Goal: Find specific page/section: Find specific page/section

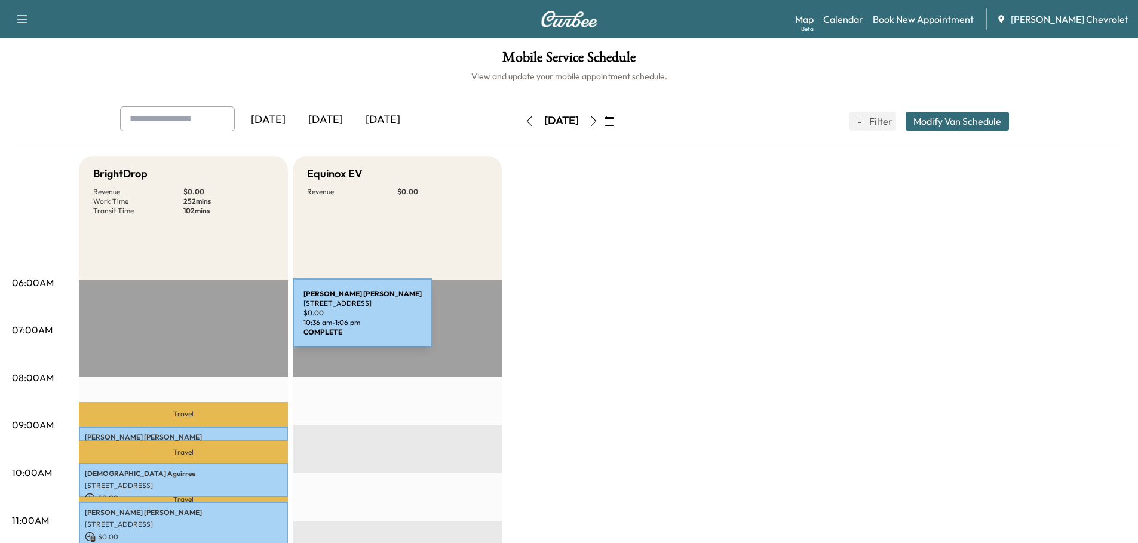
scroll to position [239, 0]
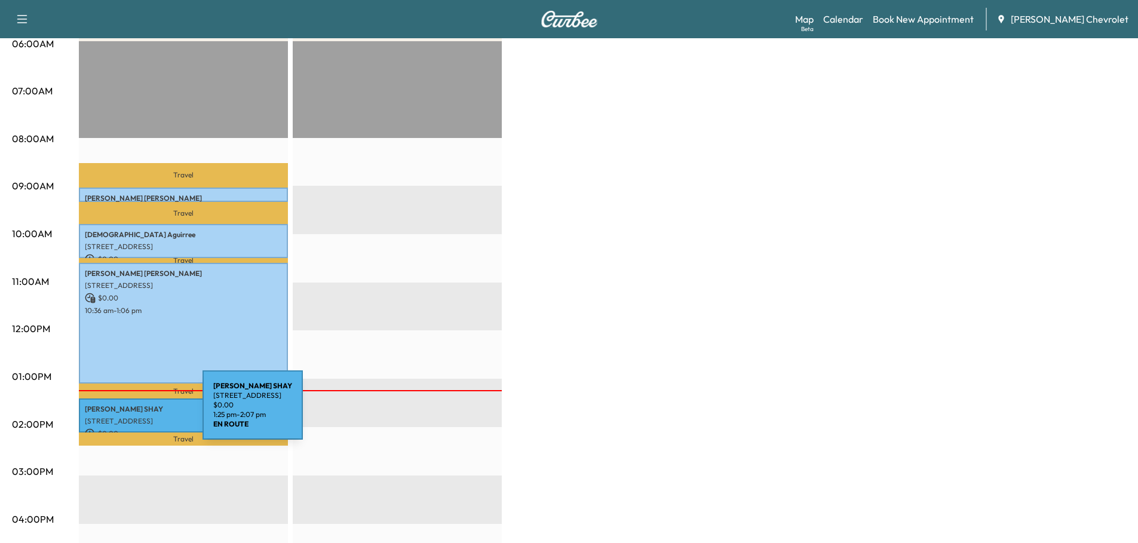
click at [113, 416] on p "[STREET_ADDRESS]" at bounding box center [183, 421] width 197 height 10
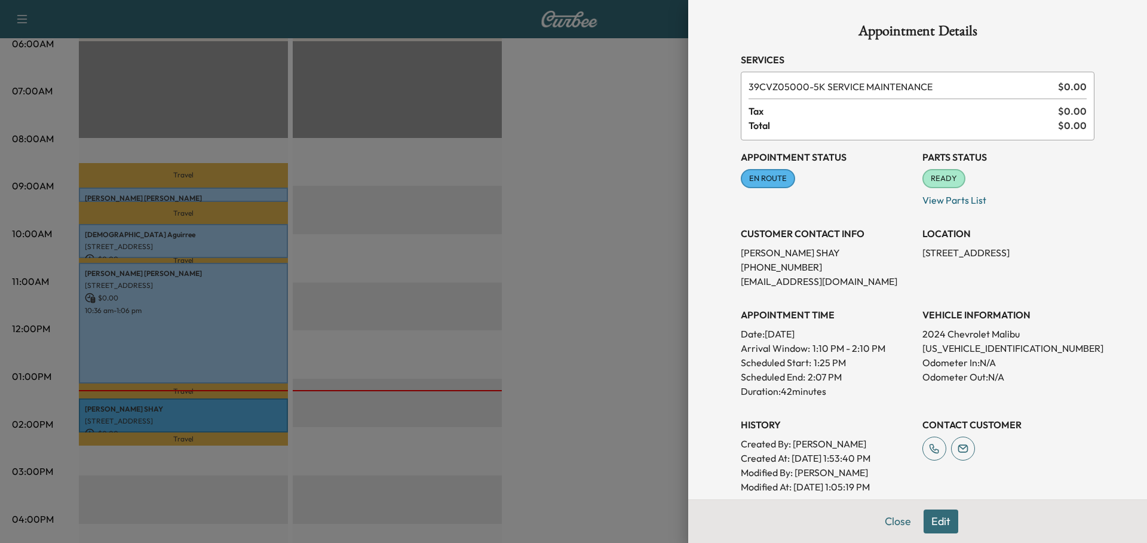
click at [561, 211] on div at bounding box center [573, 271] width 1147 height 543
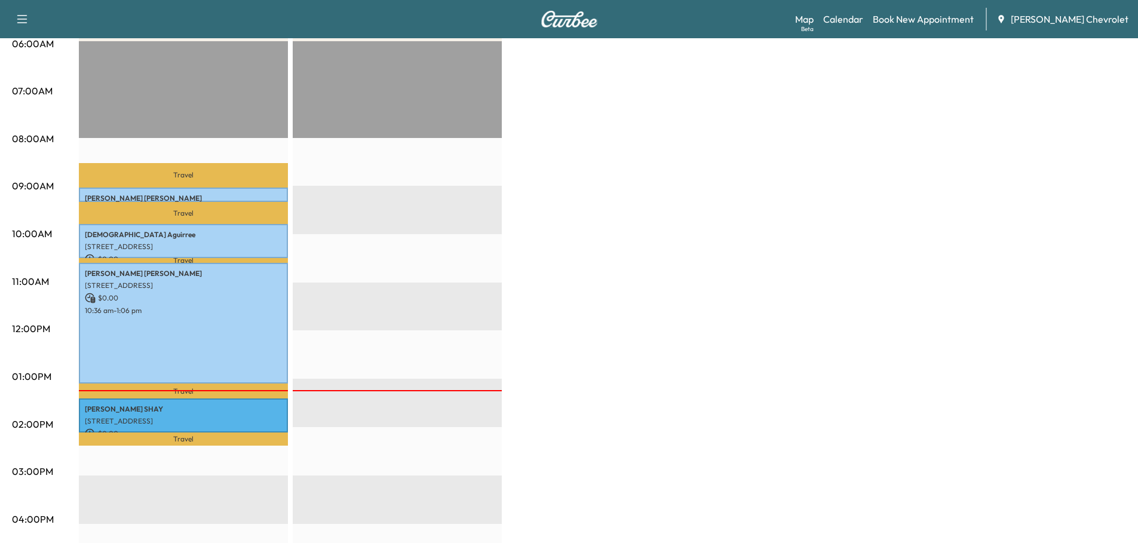
click at [813, 17] on link "Map Beta" at bounding box center [804, 19] width 19 height 14
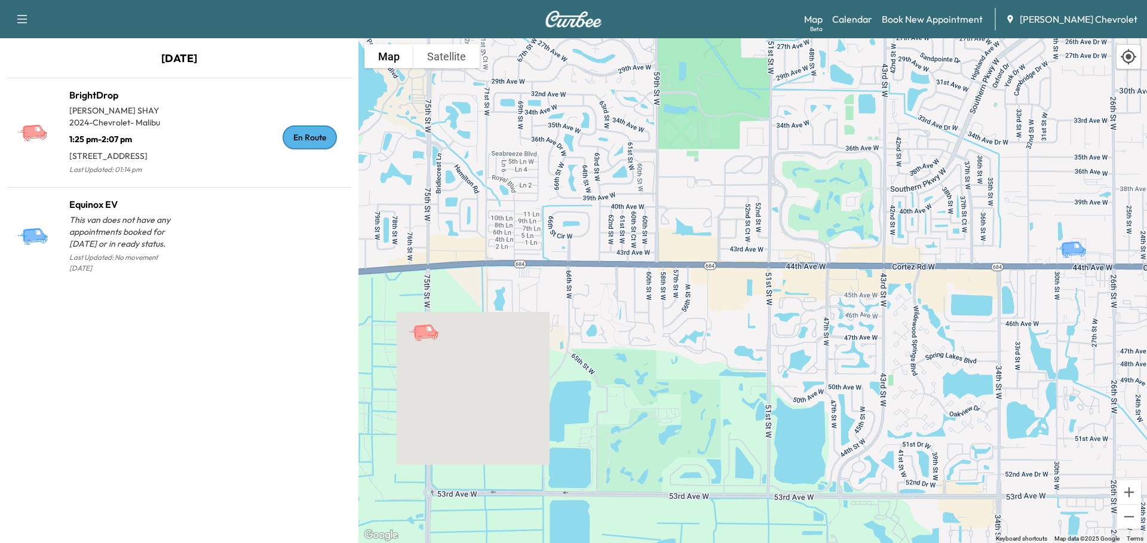
click at [111, 137] on p "1:25 pm - 2:07 pm" at bounding box center [124, 136] width 110 height 17
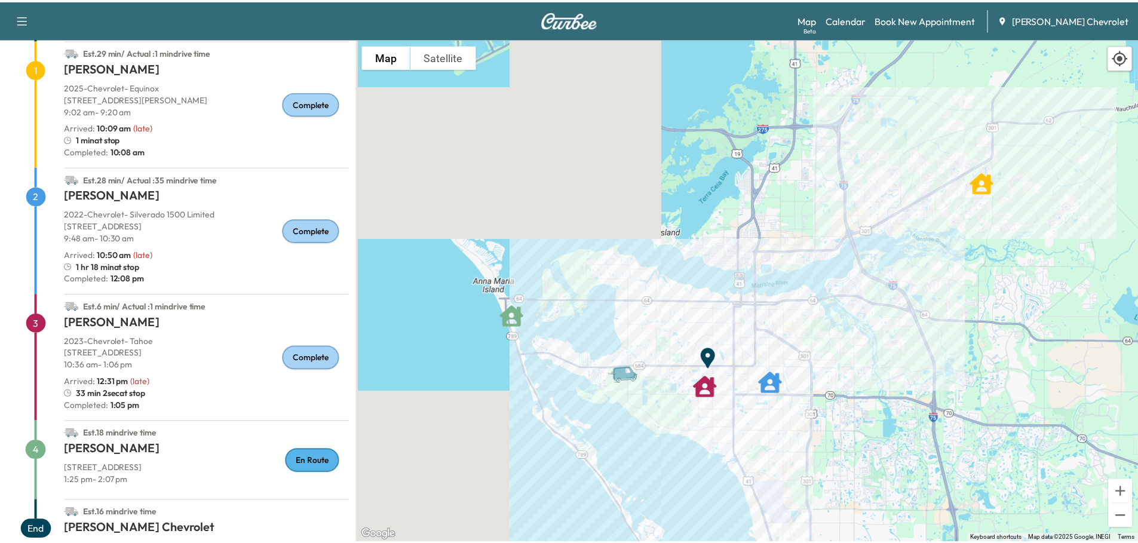
scroll to position [129, 0]
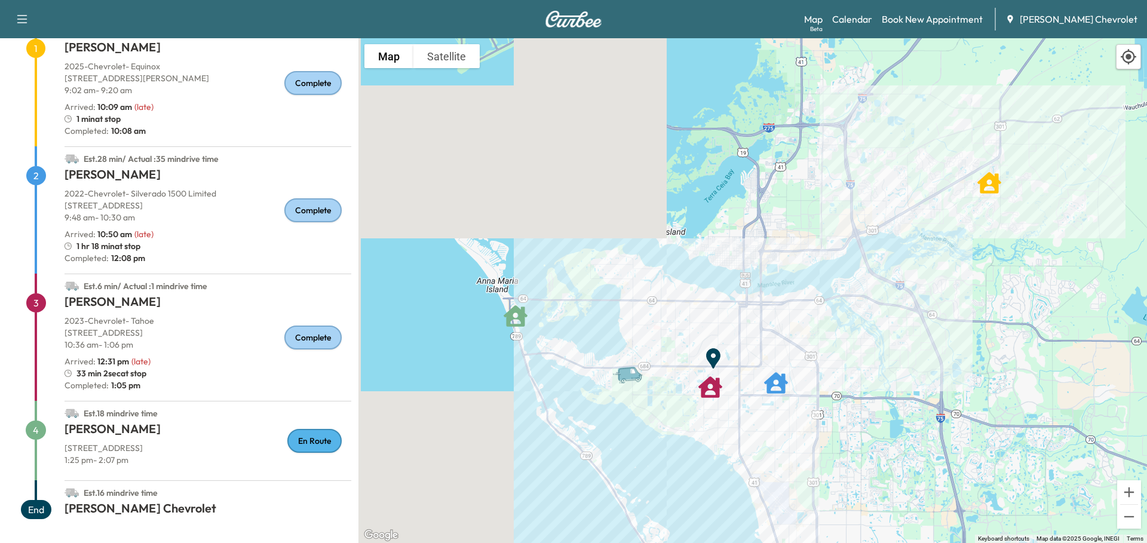
click at [40, 429] on span "4" at bounding box center [36, 429] width 20 height 19
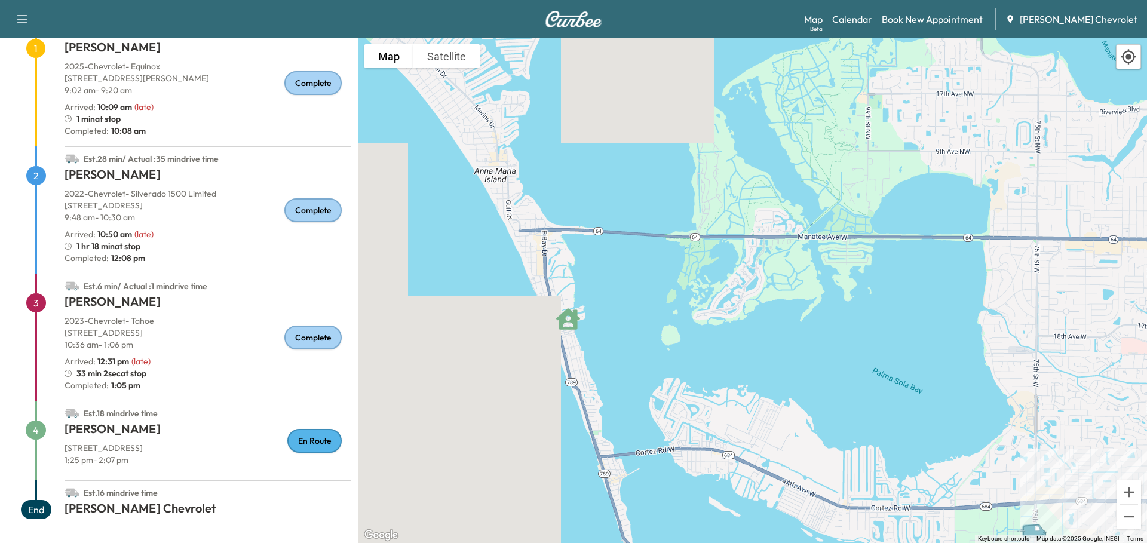
drag, startPoint x: 515, startPoint y: 312, endPoint x: 582, endPoint y: 334, distance: 71.0
click at [582, 334] on div "To activate drag with keyboard, press Alt + Enter. Once in keyboard drag state,…" at bounding box center [752, 290] width 788 height 505
click at [137, 422] on h1 "[PERSON_NAME]" at bounding box center [207, 430] width 287 height 21
click at [872, 21] on link "Calendar" at bounding box center [852, 19] width 40 height 14
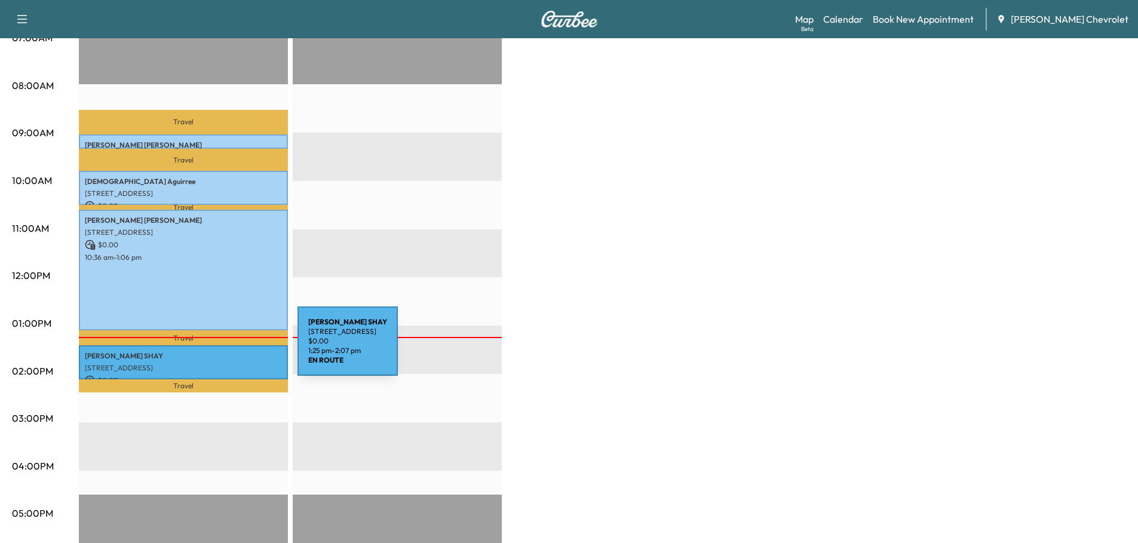
scroll to position [299, 0]
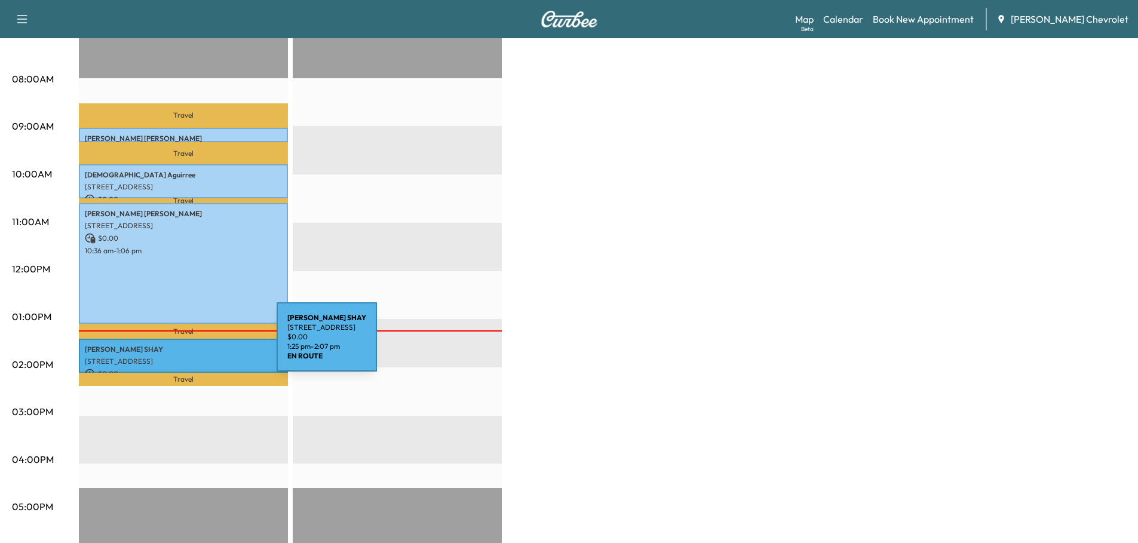
click at [187, 345] on p "[PERSON_NAME]" at bounding box center [183, 350] width 197 height 10
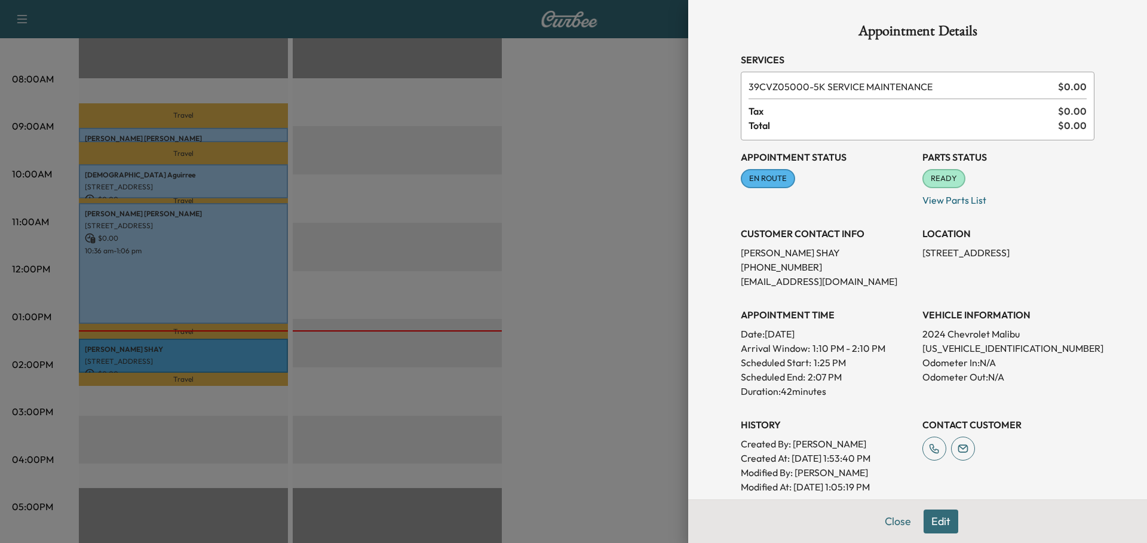
click at [563, 223] on div at bounding box center [573, 271] width 1147 height 543
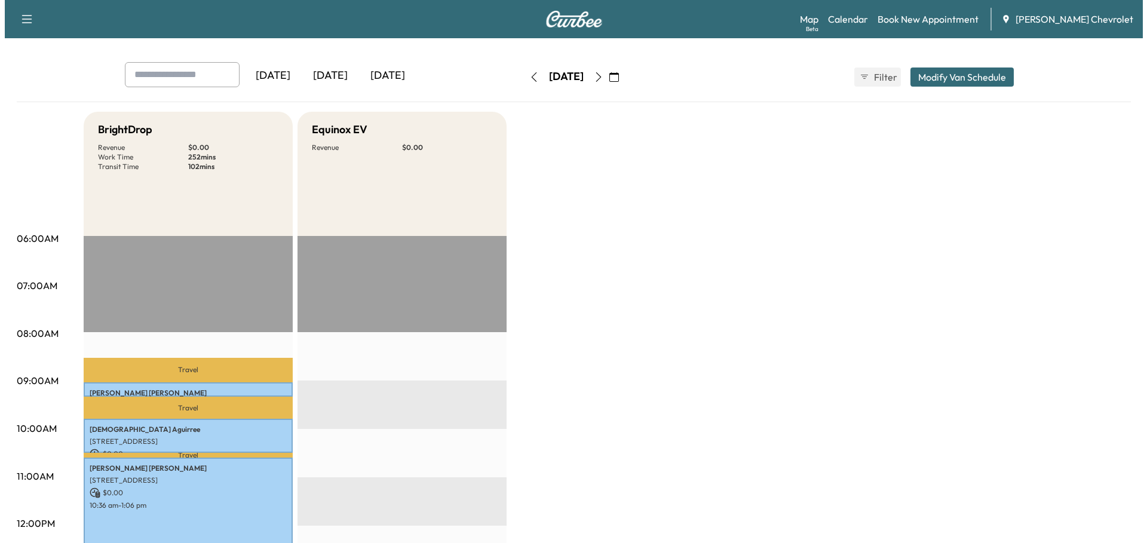
scroll to position [0, 0]
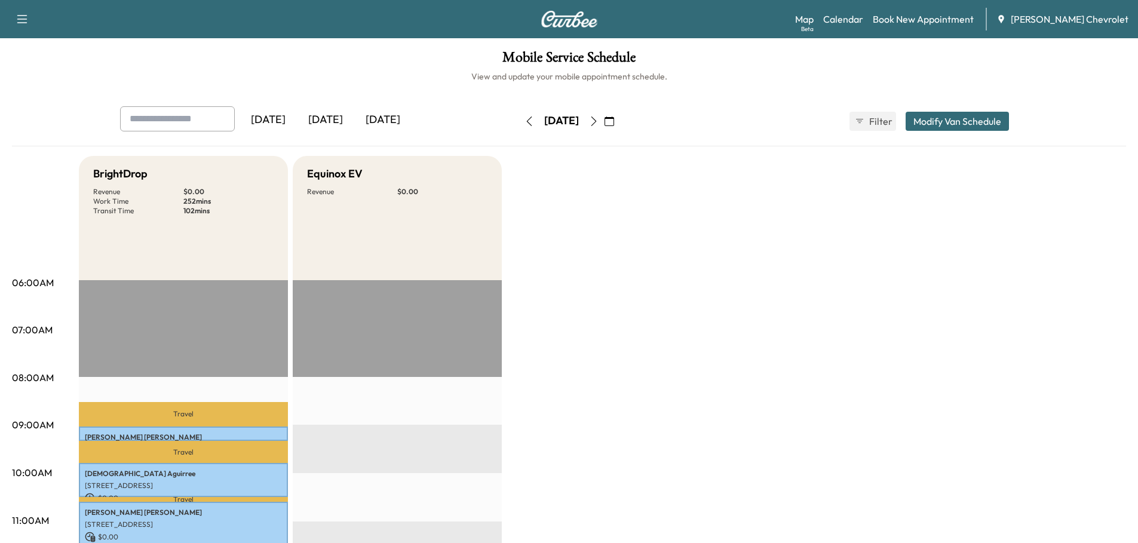
click at [856, 19] on link "Calendar" at bounding box center [843, 19] width 40 height 14
click at [813, 19] on link "Map Beta" at bounding box center [804, 19] width 19 height 14
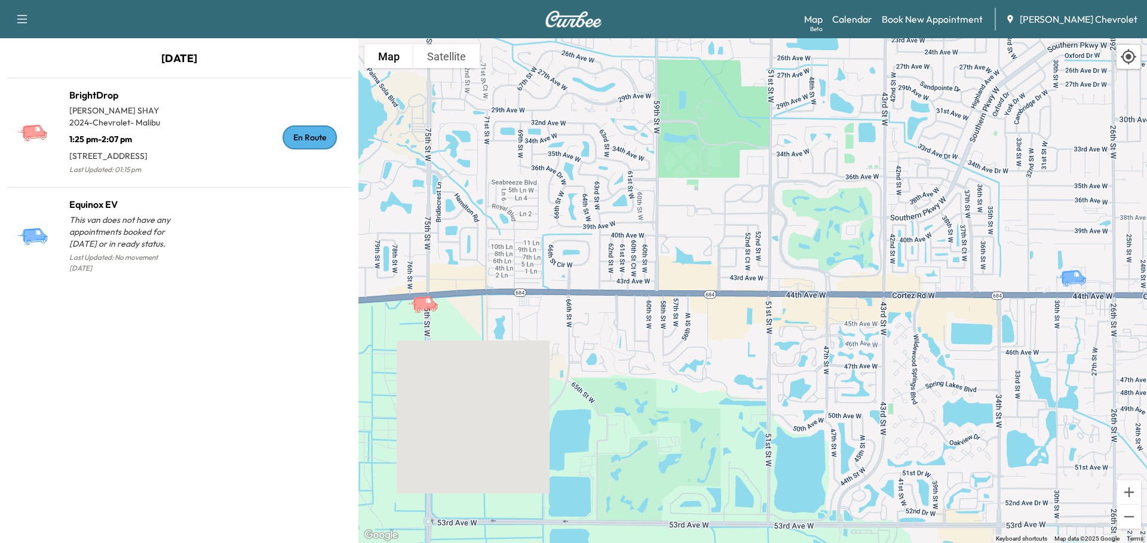
click at [158, 135] on p "1:25 pm - 2:07 pm" at bounding box center [124, 136] width 110 height 17
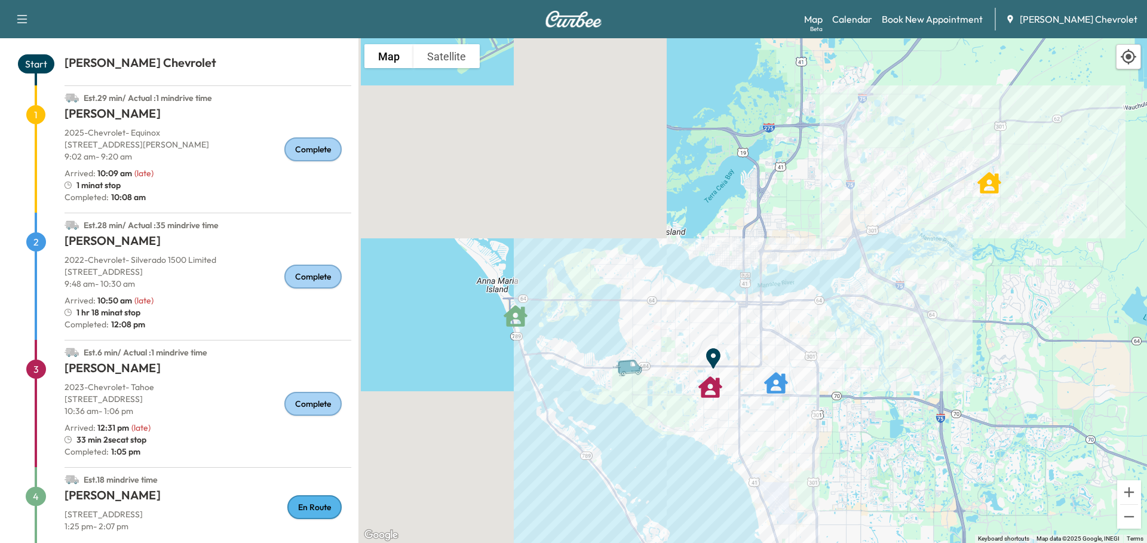
scroll to position [129, 0]
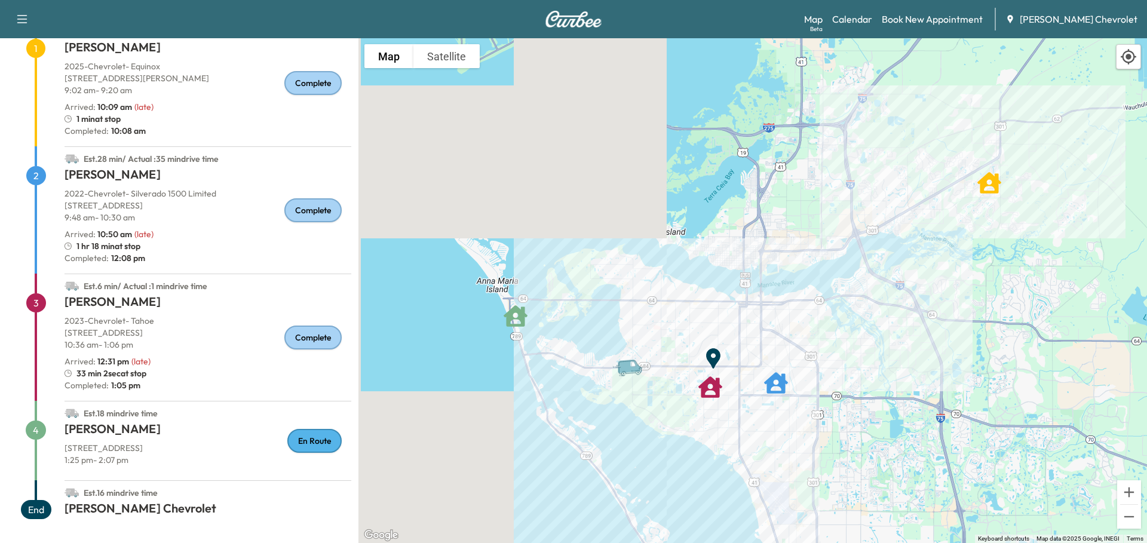
click at [28, 431] on span "4" at bounding box center [36, 429] width 20 height 19
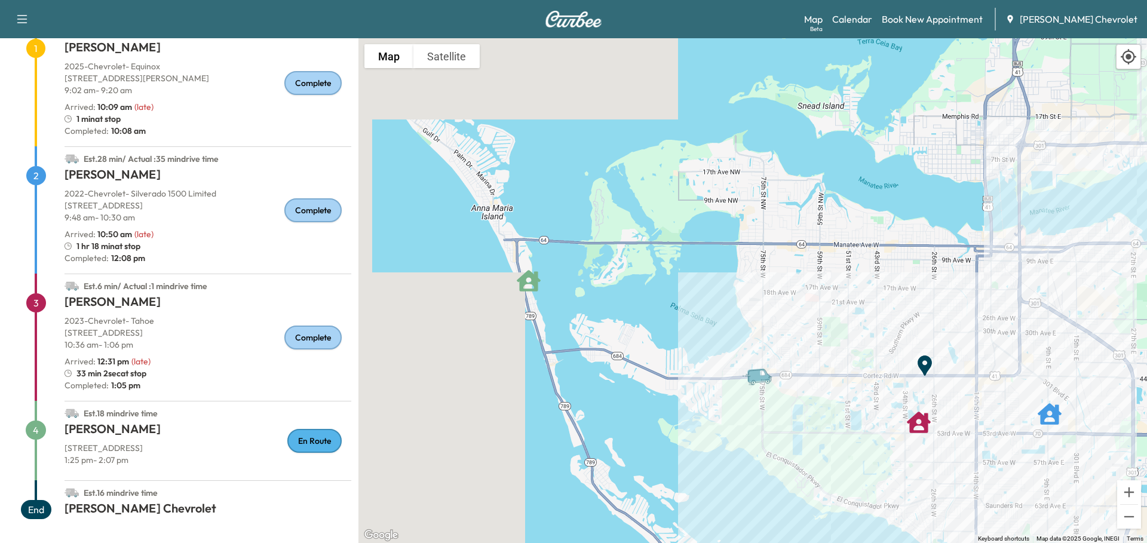
drag, startPoint x: 579, startPoint y: 358, endPoint x: 653, endPoint y: 359, distance: 74.1
click at [653, 360] on div "To activate drag with keyboard, press Alt + Enter. Once in keyboard drag state,…" at bounding box center [752, 290] width 788 height 505
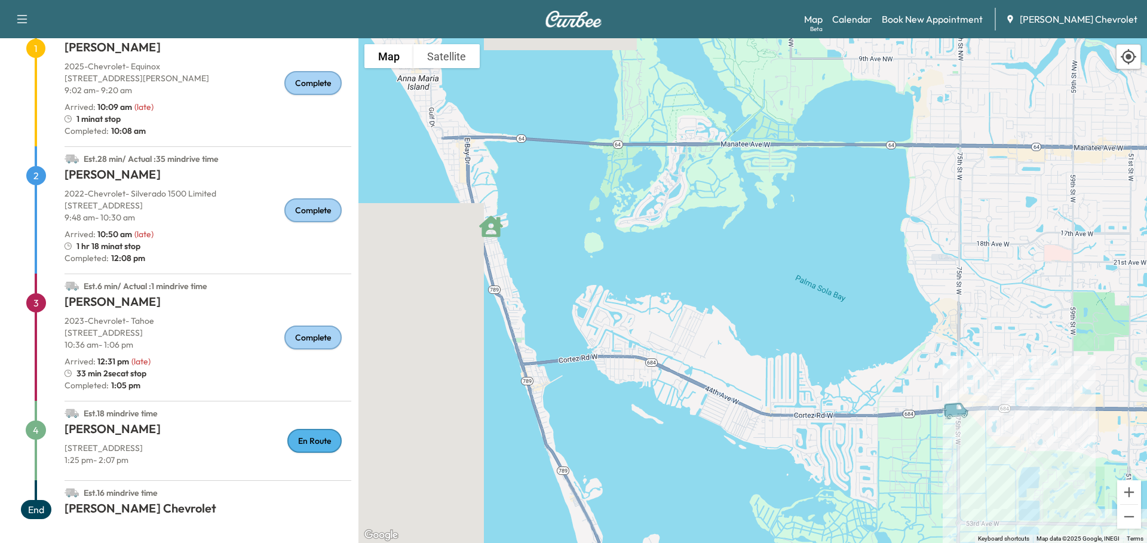
drag, startPoint x: 663, startPoint y: 356, endPoint x: 729, endPoint y: 362, distance: 65.4
click at [729, 363] on div "To activate drag with keyboard, press Alt + Enter. Once in keyboard drag state,…" at bounding box center [752, 290] width 788 height 505
